Goal: Task Accomplishment & Management: Complete application form

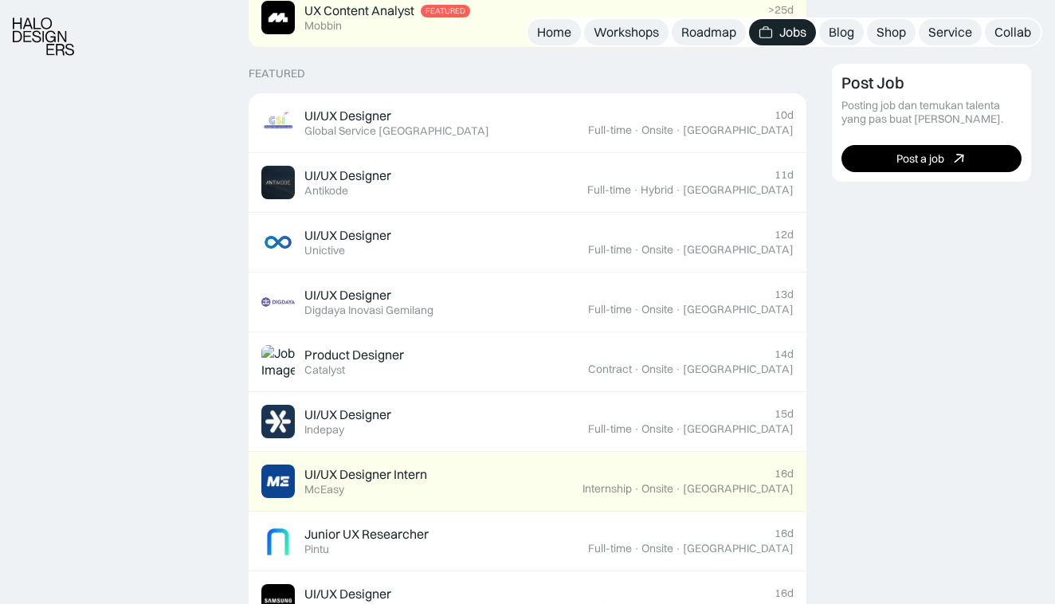
scroll to position [591, 0]
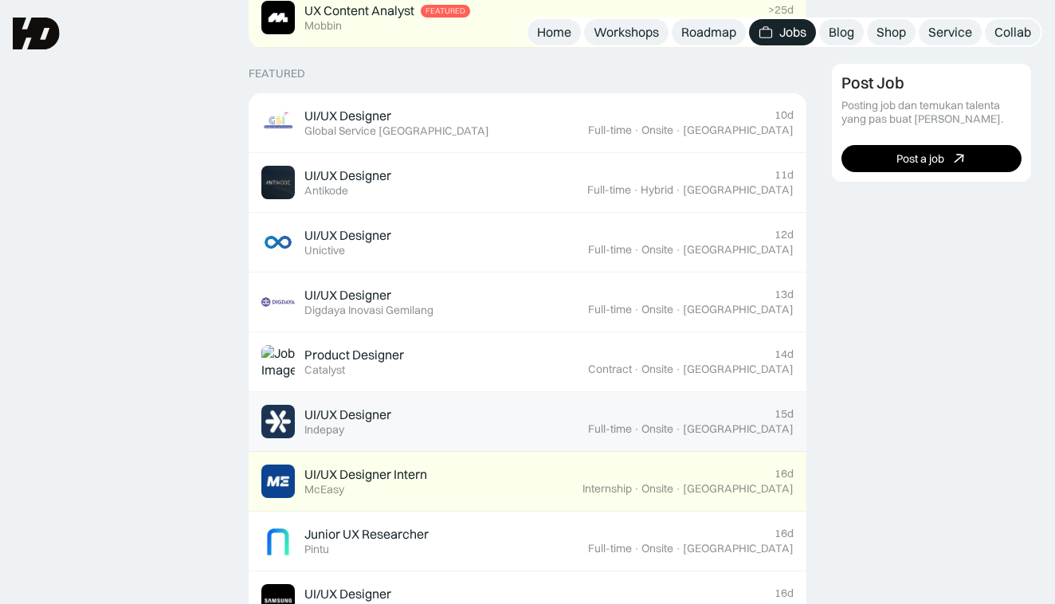
click at [367, 410] on div "UI/UX Designer" at bounding box center [347, 414] width 87 height 17
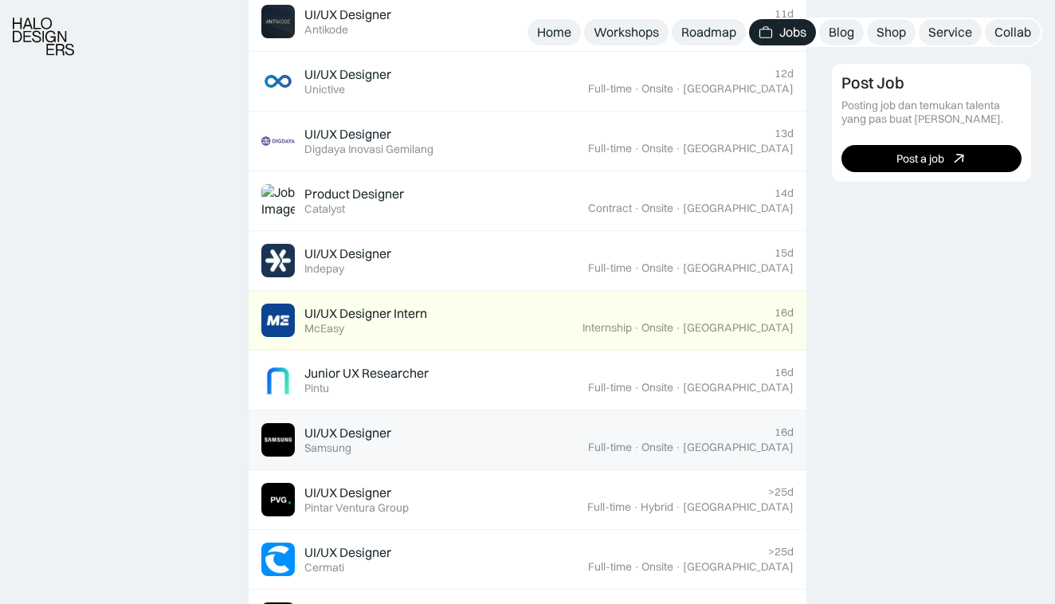
scroll to position [777, 0]
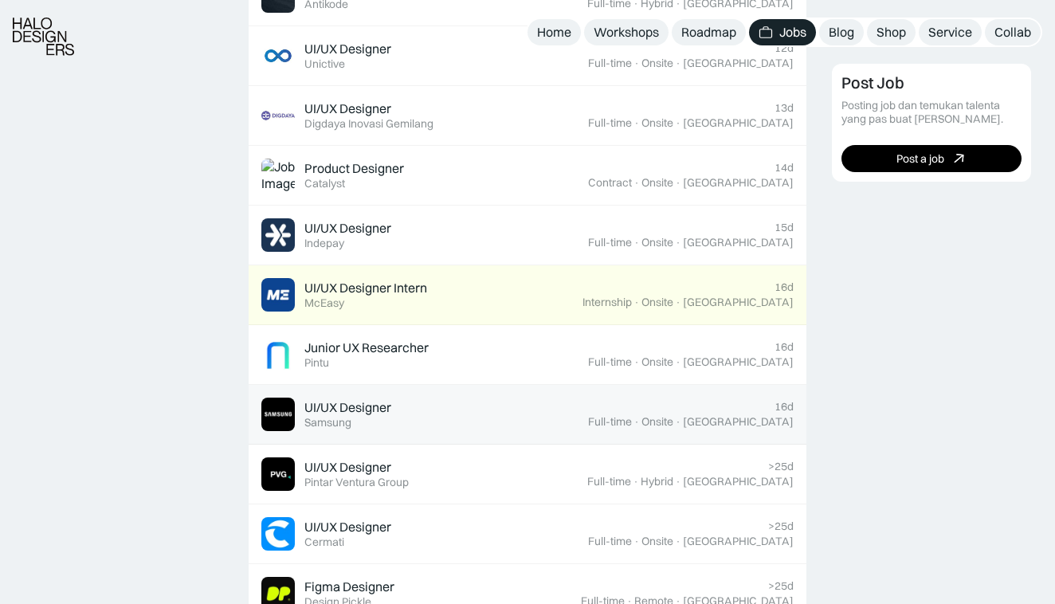
click at [320, 404] on div "UI/UX Designer" at bounding box center [347, 407] width 87 height 17
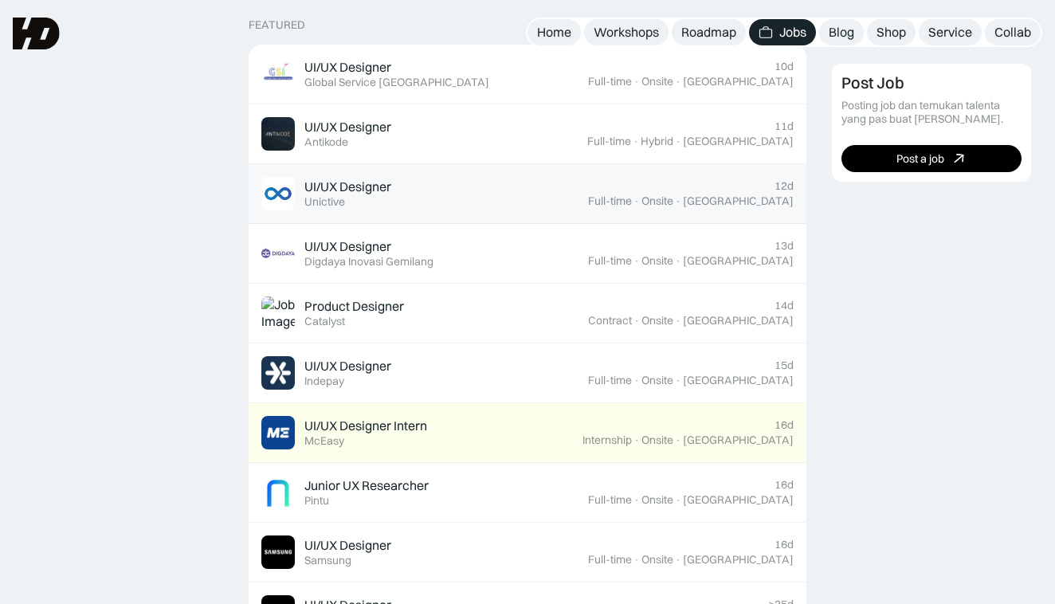
scroll to position [638, 0]
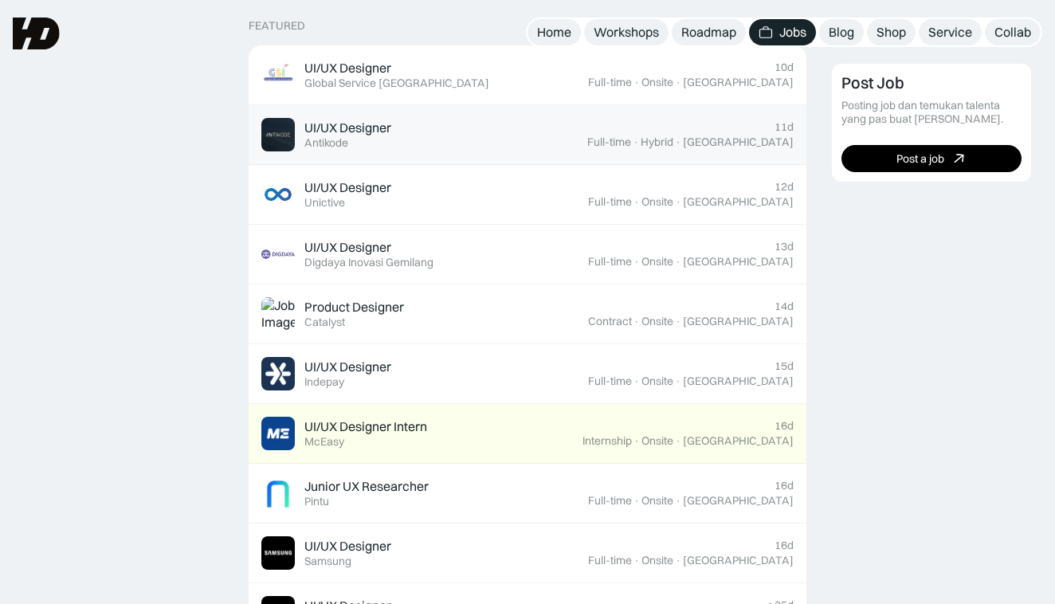
click at [365, 135] on div "UI/UX Designer Featured Antikode" at bounding box center [347, 135] width 87 height 30
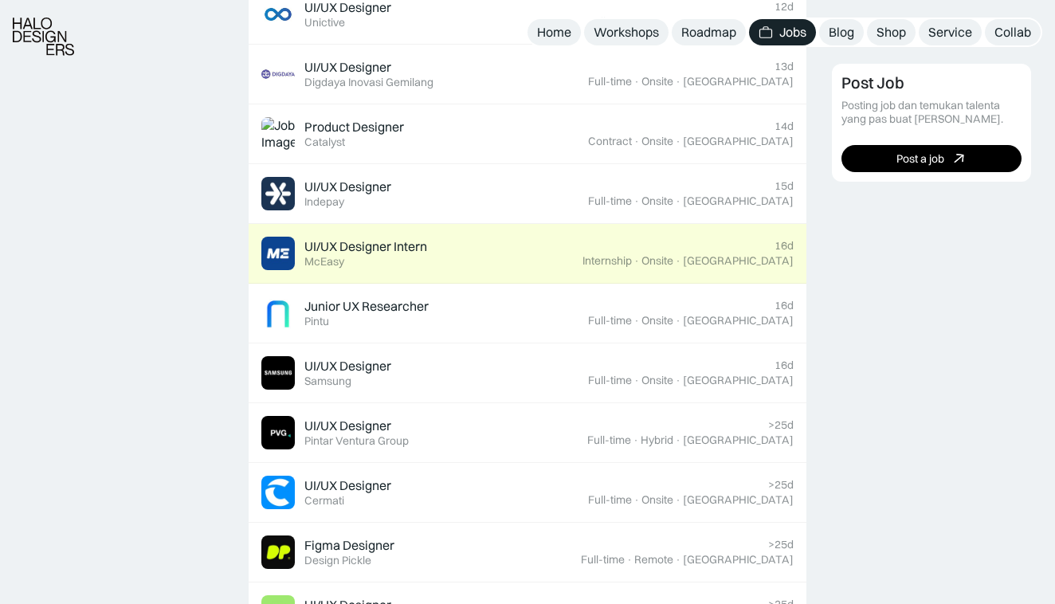
scroll to position [819, 0]
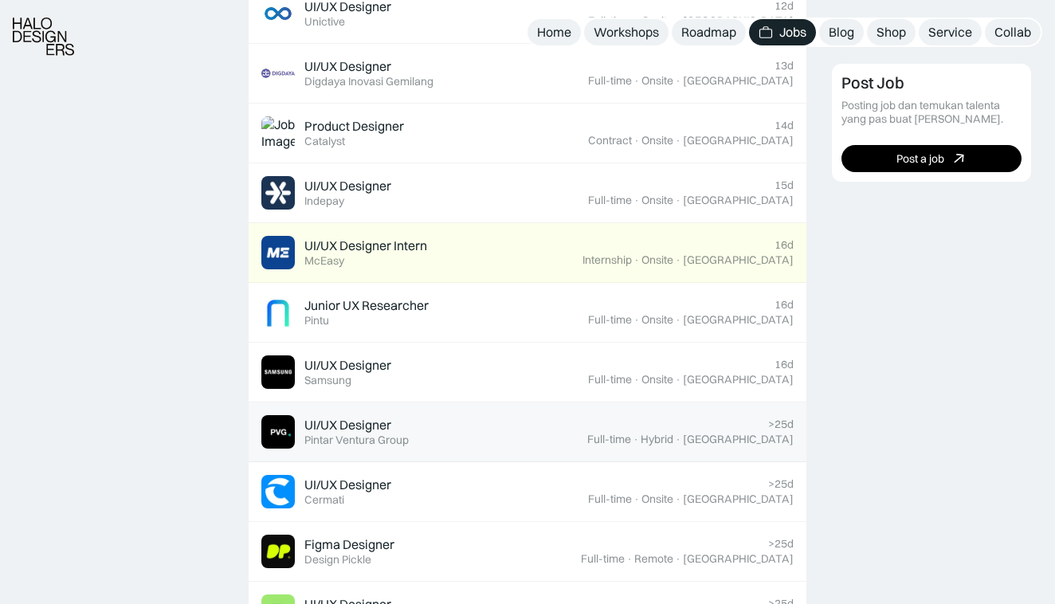
click at [385, 445] on link "UI/UX Designer Featured Pintar Ventura Group >25d Full-time · Hybrid · Jakarta" at bounding box center [528, 432] width 558 height 60
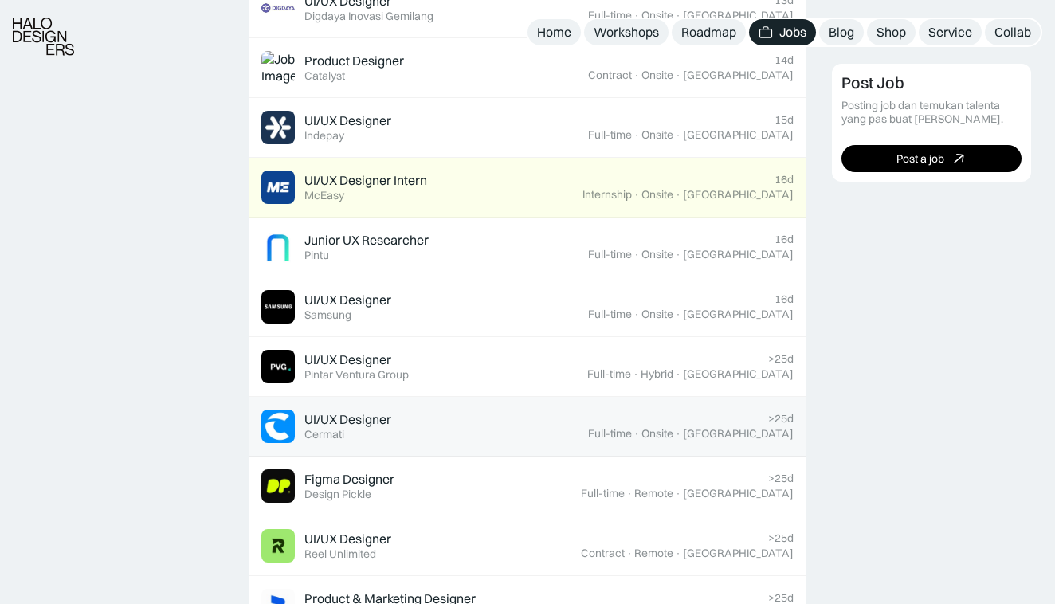
scroll to position [1000, 0]
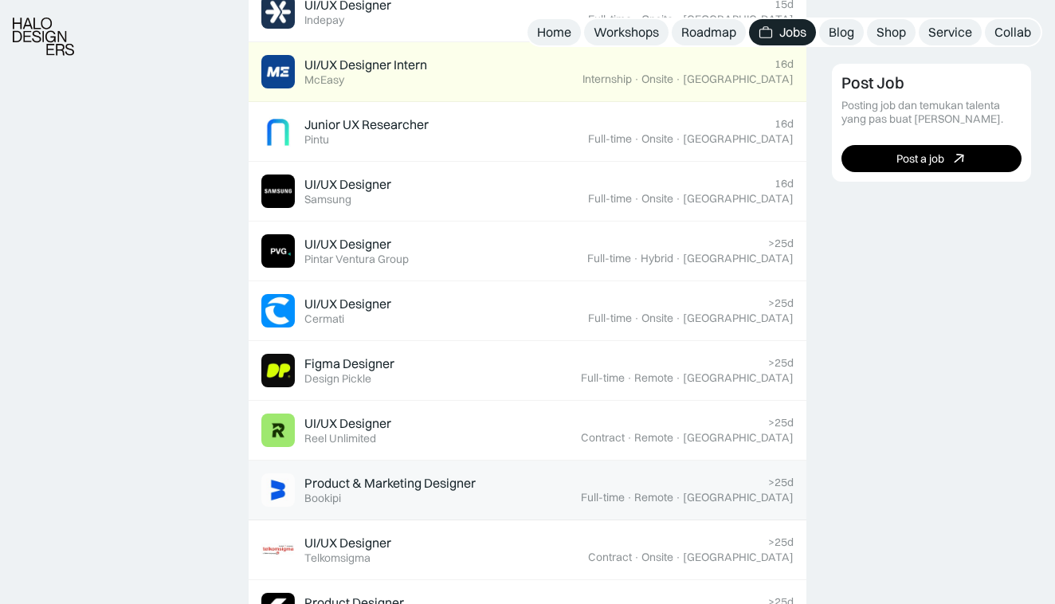
click at [423, 487] on div "Product & Marketing Designer" at bounding box center [389, 483] width 171 height 17
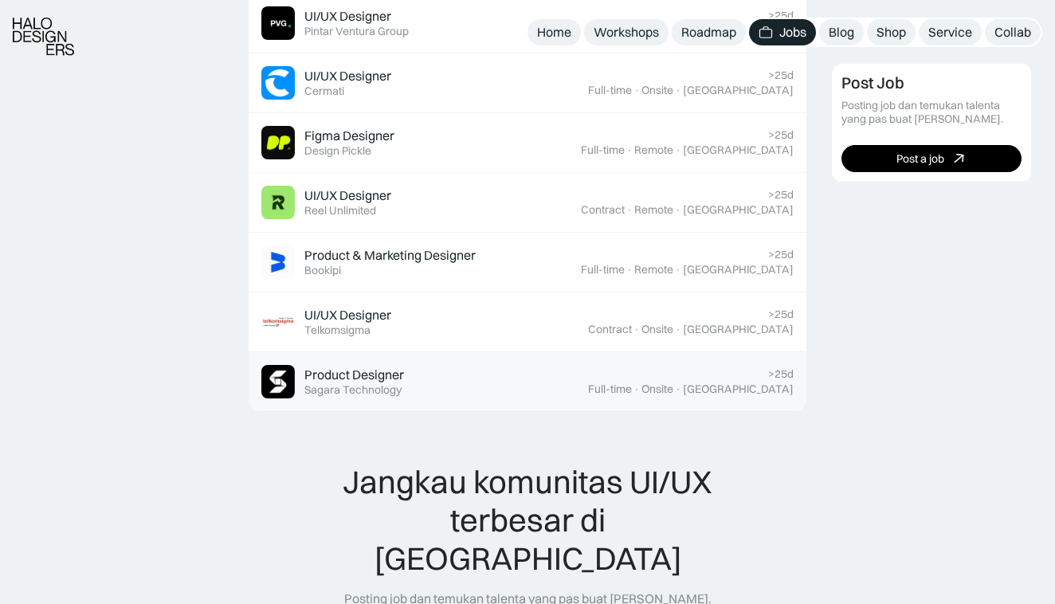
scroll to position [1222, 0]
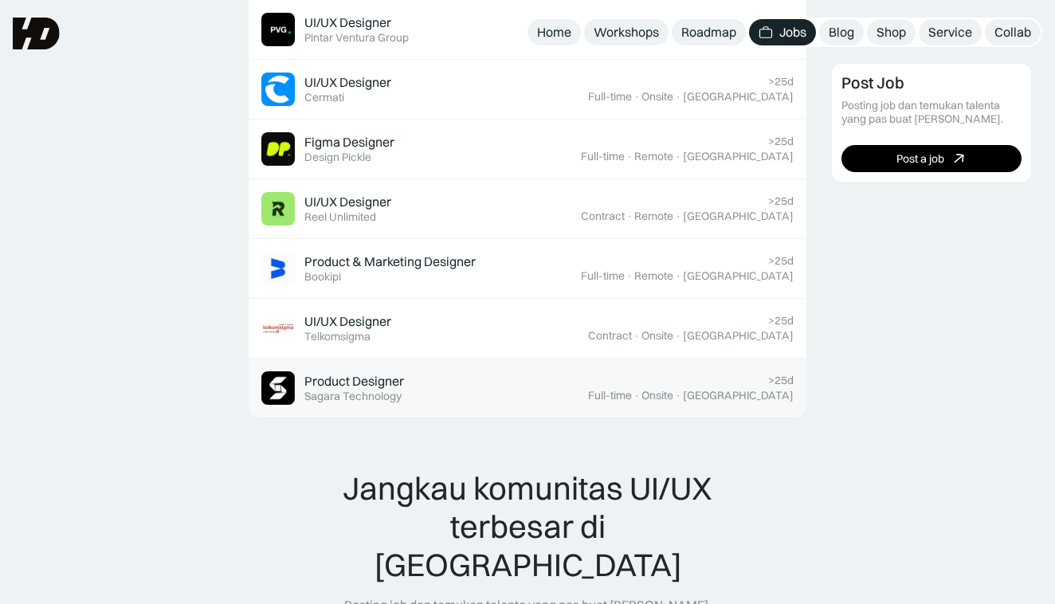
click at [394, 371] on div "Product Designer Featured Sagara Technology" at bounding box center [424, 387] width 327 height 33
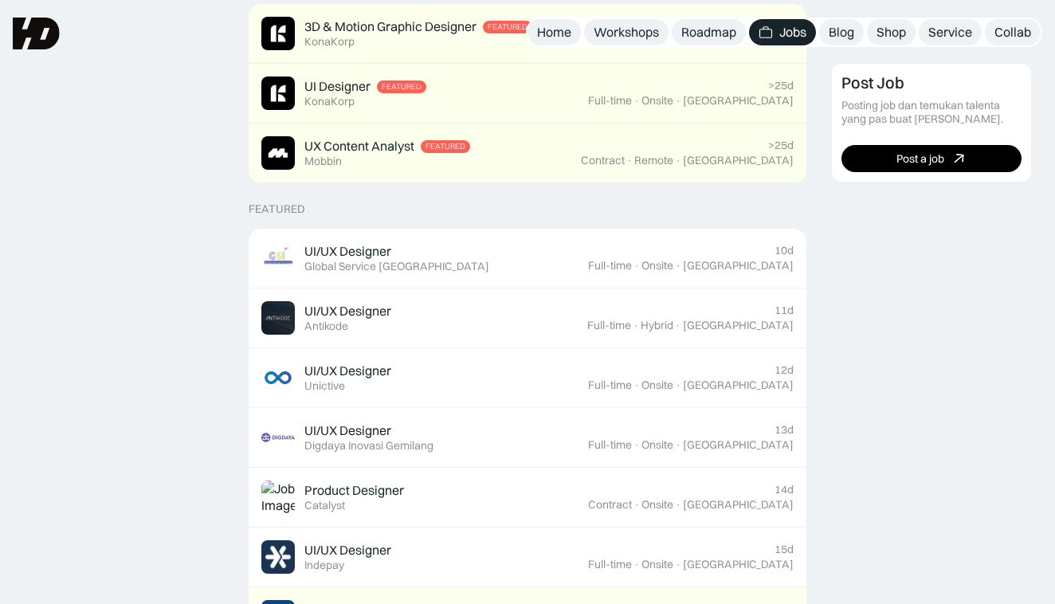
scroll to position [438, 0]
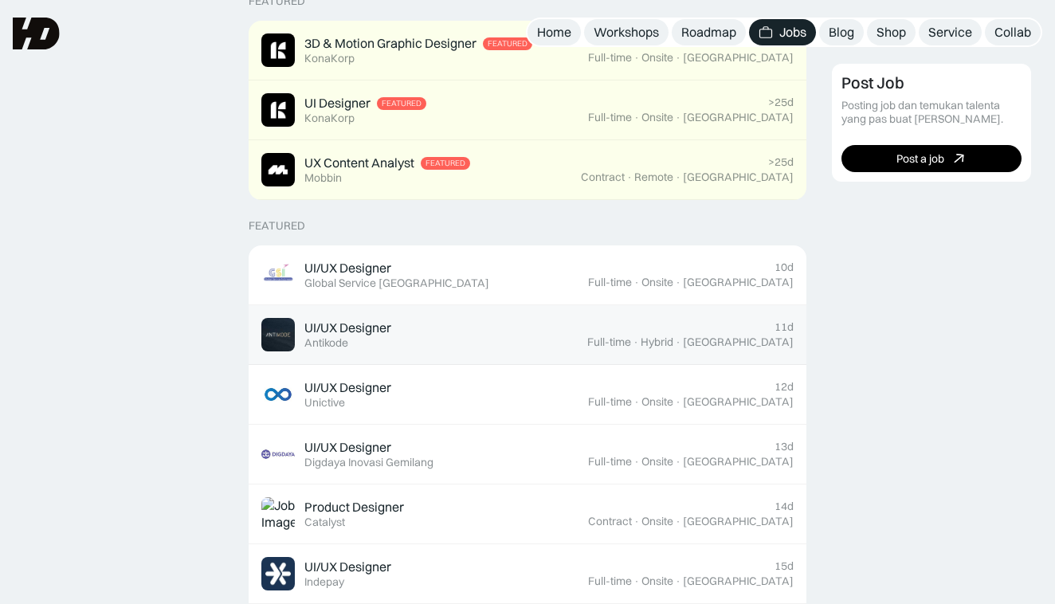
click at [391, 324] on div "UI/UX Designer" at bounding box center [347, 328] width 87 height 17
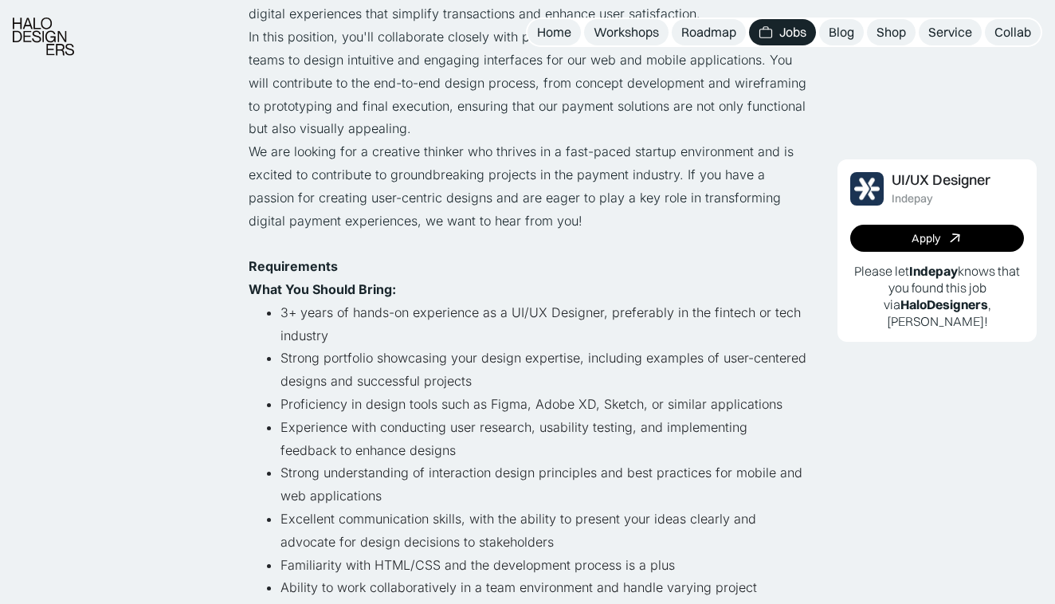
scroll to position [426, 0]
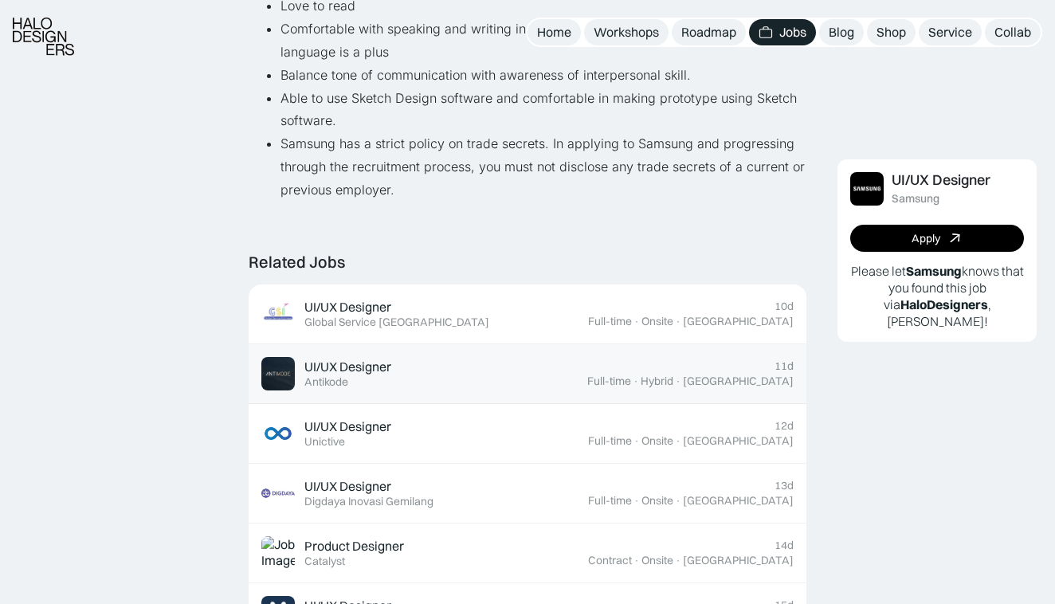
scroll to position [1136, 0]
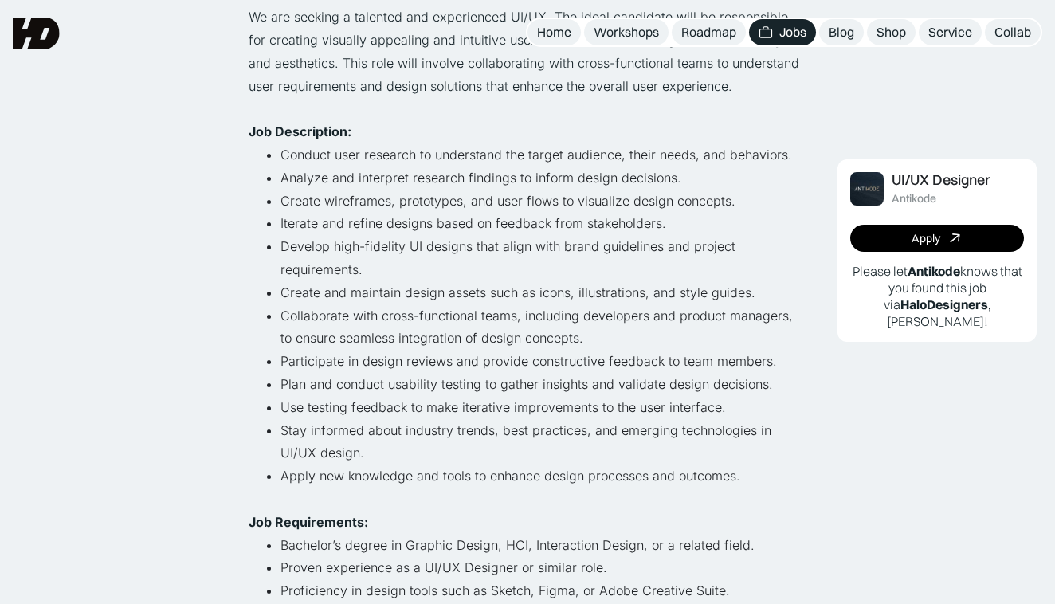
scroll to position [212, 0]
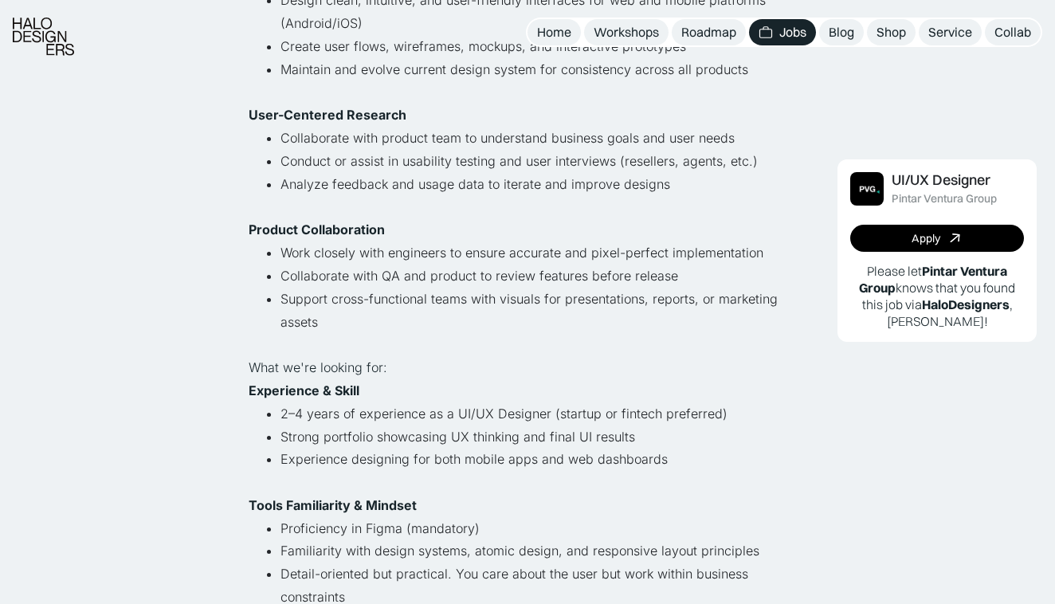
scroll to position [442, 0]
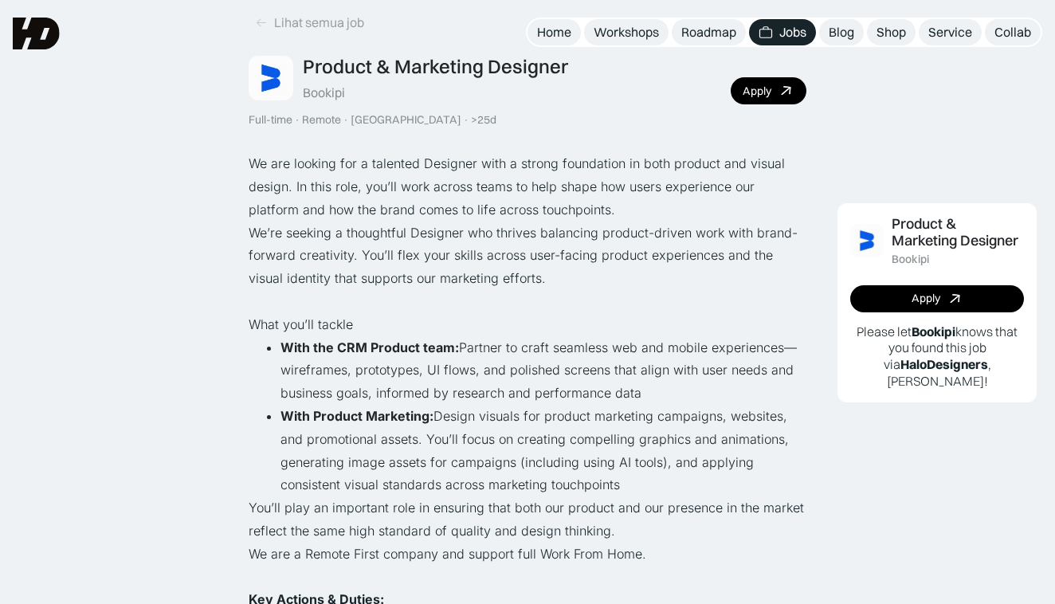
scroll to position [67, 0]
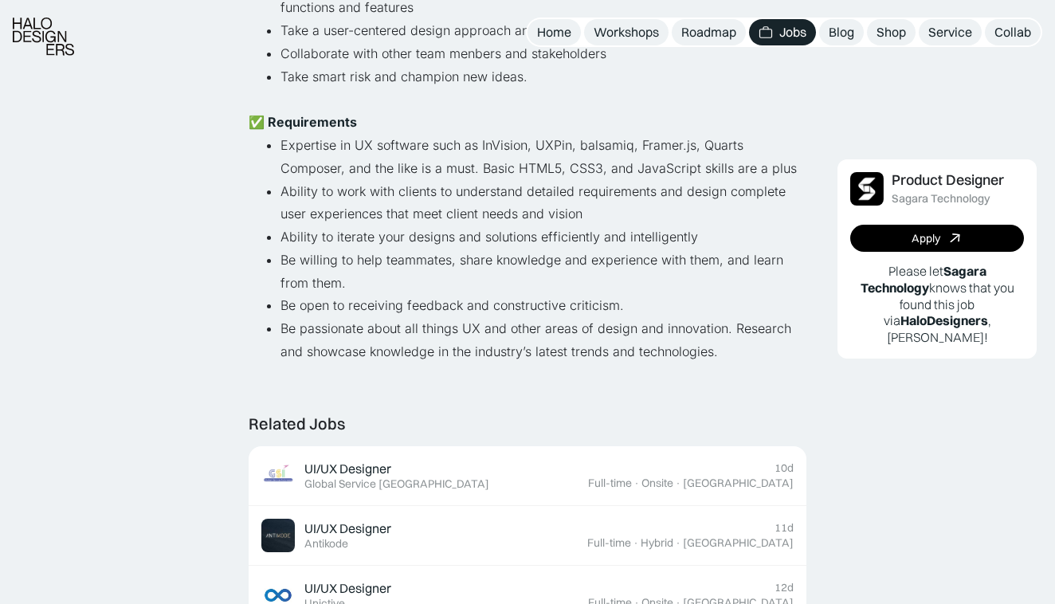
scroll to position [741, 0]
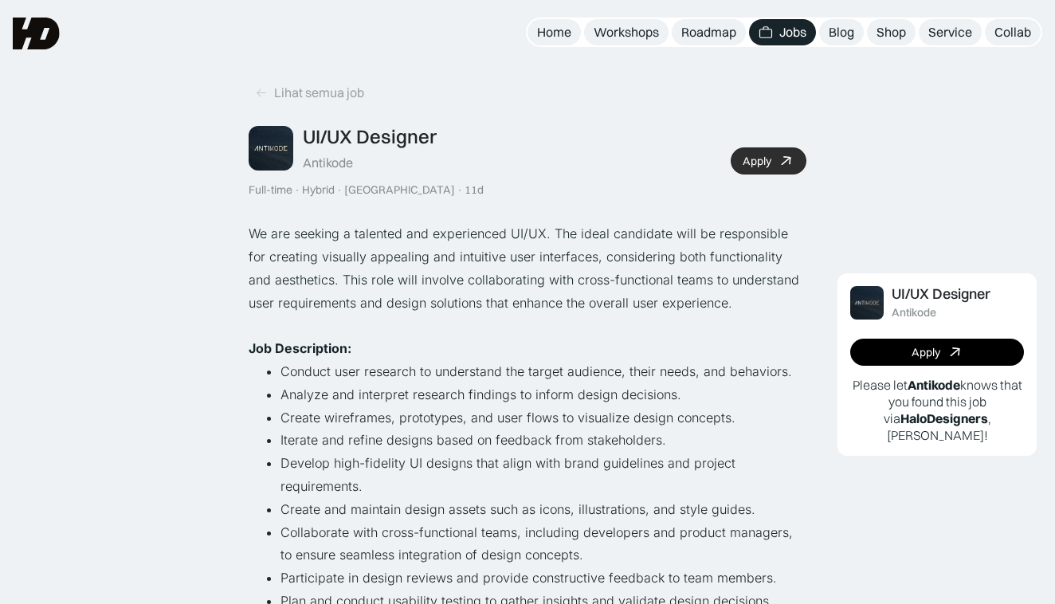
click at [777, 159] on link "Apply" at bounding box center [769, 160] width 76 height 27
